Goal: Transaction & Acquisition: Book appointment/travel/reservation

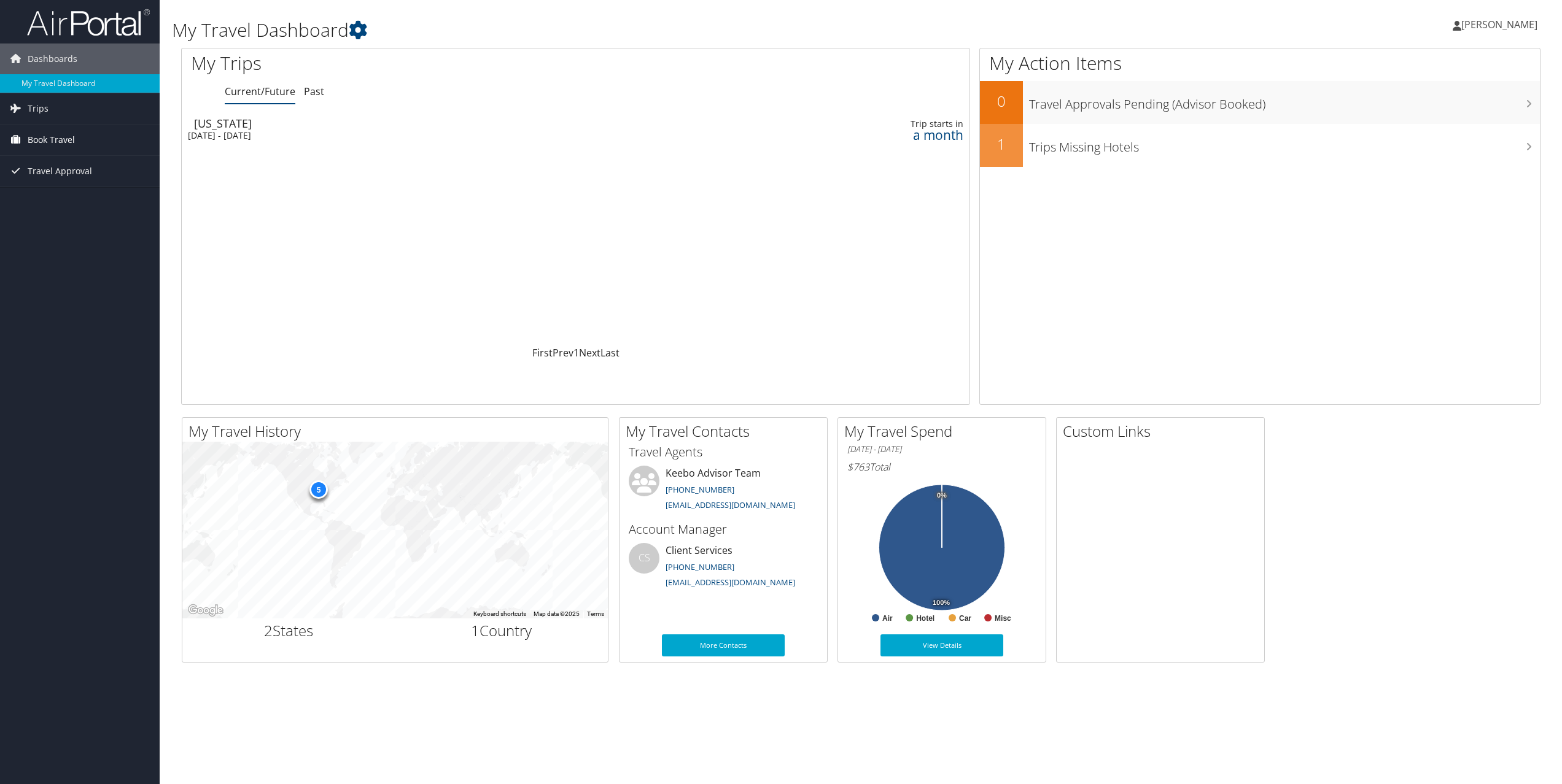
click at [50, 145] on span "Book Travel" at bounding box center [51, 140] width 47 height 31
click at [48, 194] on link "Book/Manage Online Trips" at bounding box center [80, 201] width 160 height 18
